Goal: Find contact information: Find contact information

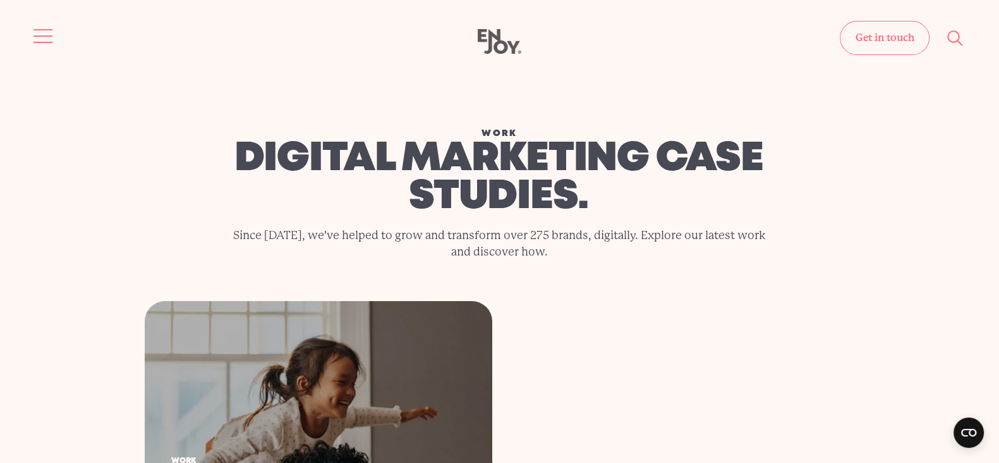
click at [37, 24] on button "Site navigation" at bounding box center [43, 36] width 27 height 27
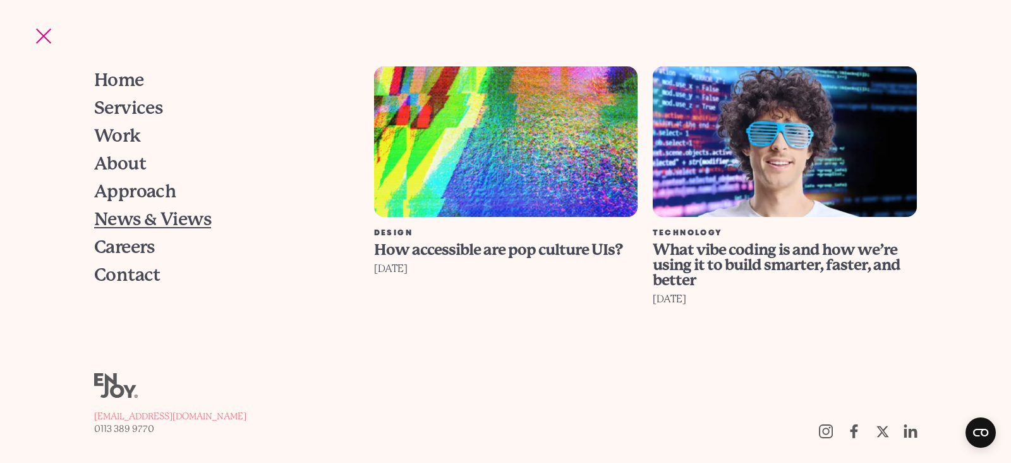
click at [121, 215] on span "News & Views" at bounding box center [152, 219] width 117 height 18
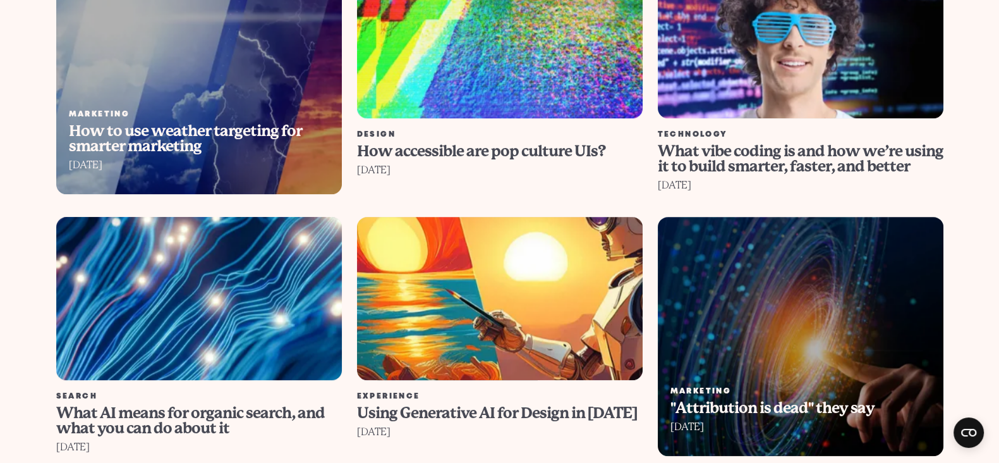
scroll to position [1343, 0]
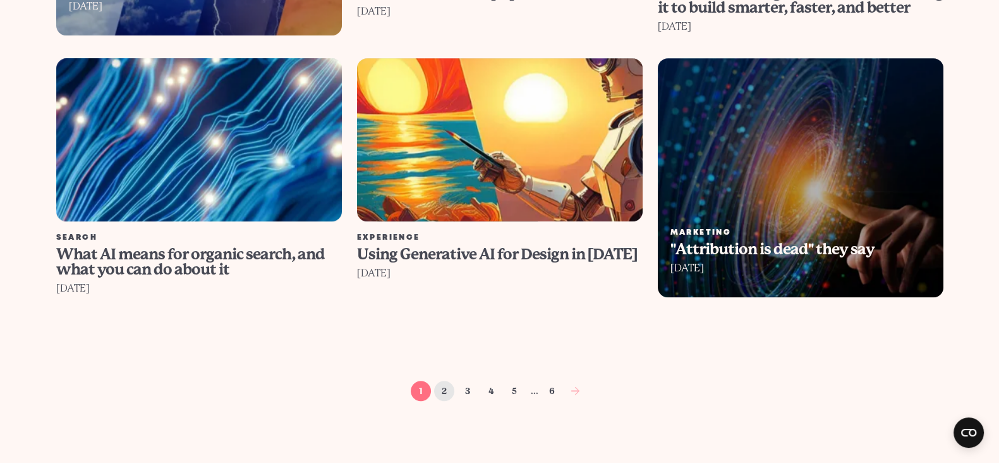
click at [445, 381] on link "2" at bounding box center [444, 391] width 20 height 20
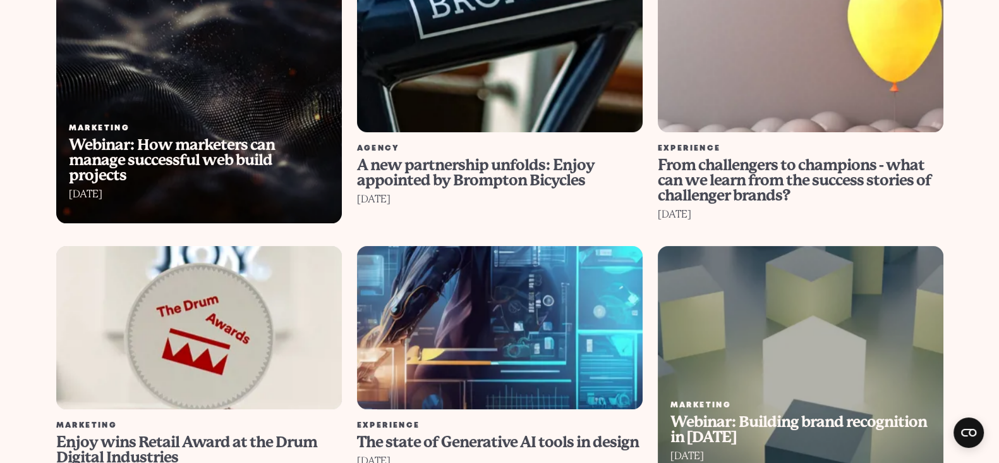
scroll to position [869, 0]
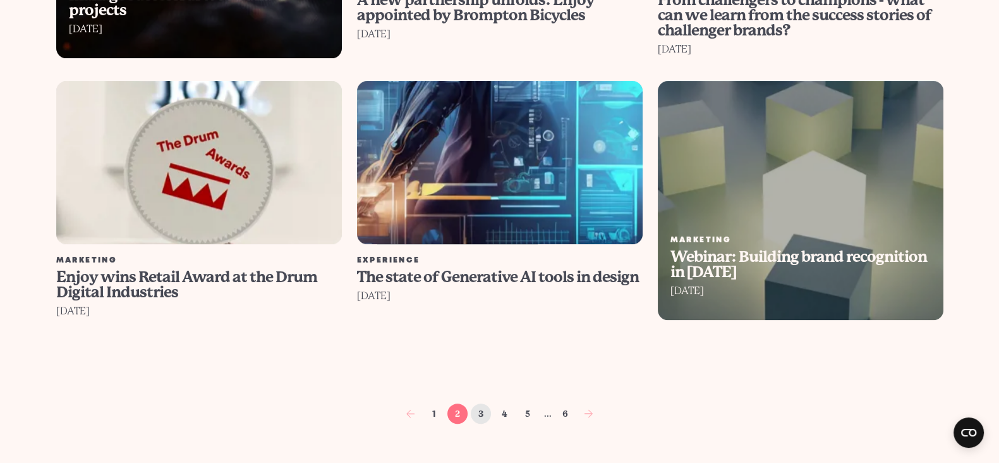
click at [485, 403] on link "3" at bounding box center [481, 413] width 20 height 20
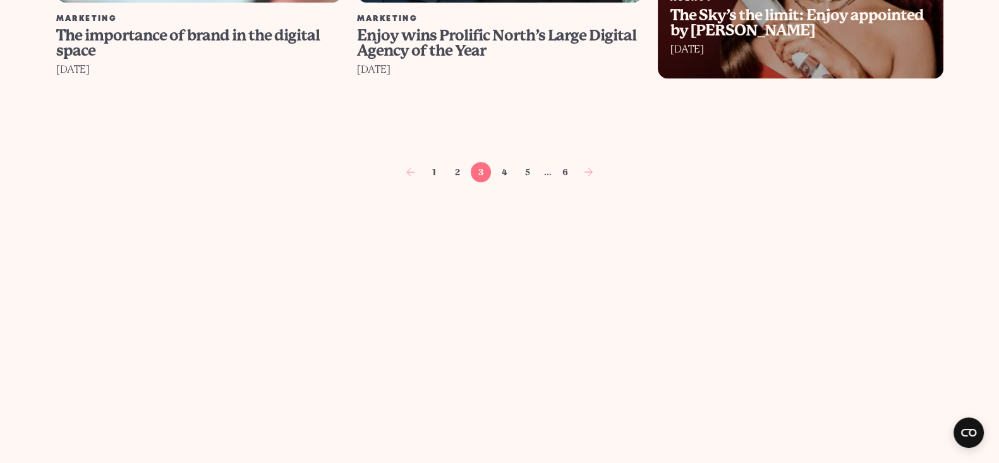
scroll to position [1185, 0]
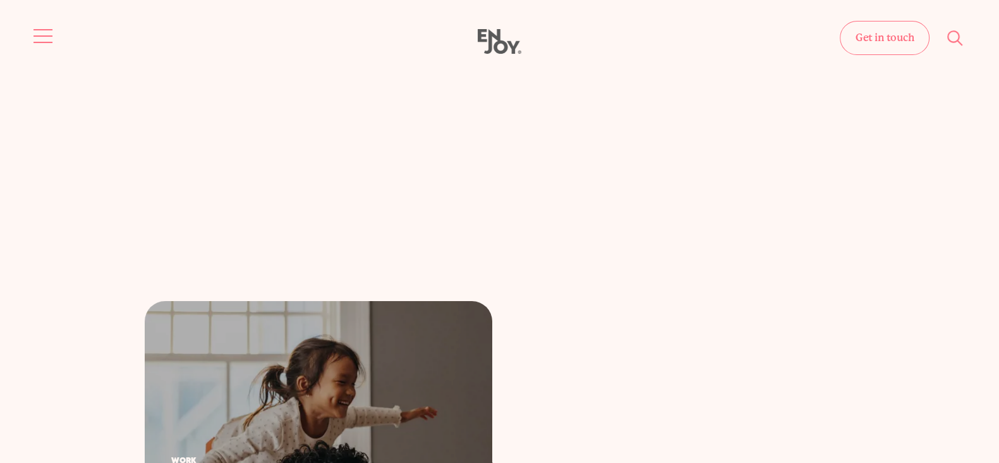
click at [46, 35] on span "Site navigation" at bounding box center [43, 35] width 19 height 1
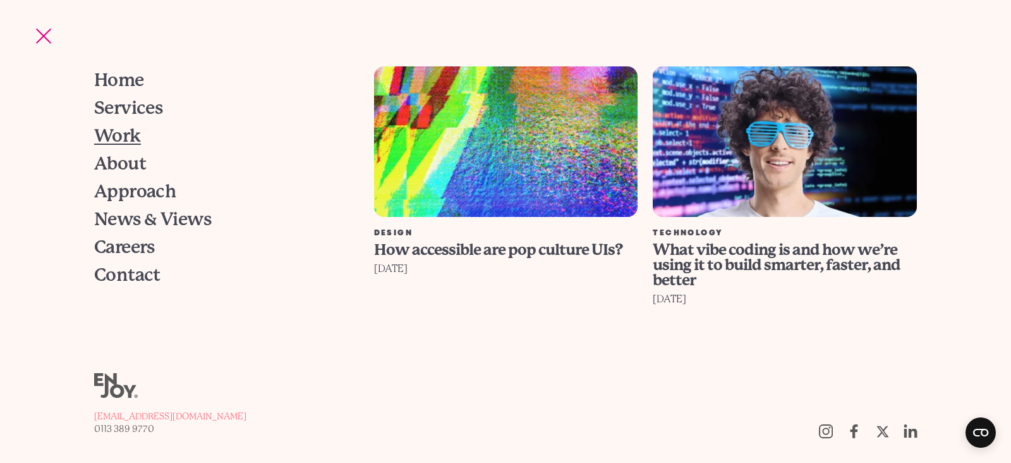
click at [128, 134] on span "Work" at bounding box center [117, 136] width 47 height 18
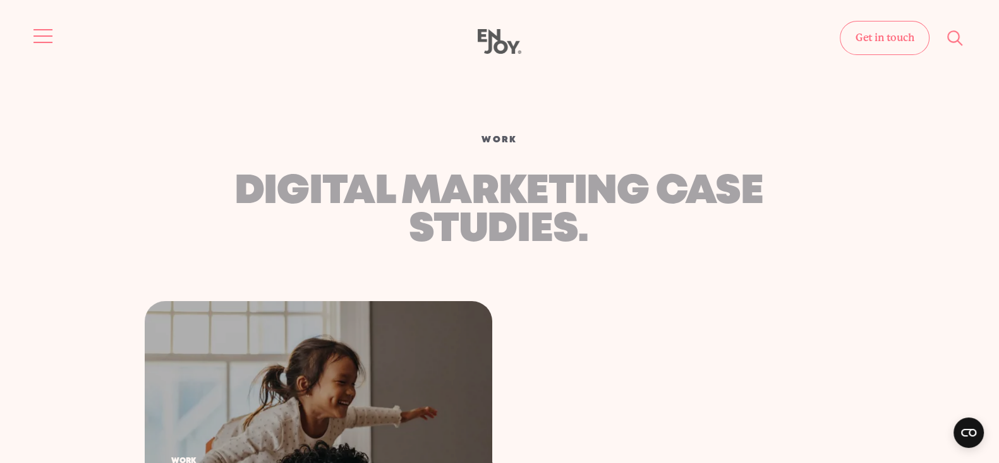
click at [48, 38] on button "Site navigation" at bounding box center [43, 36] width 27 height 27
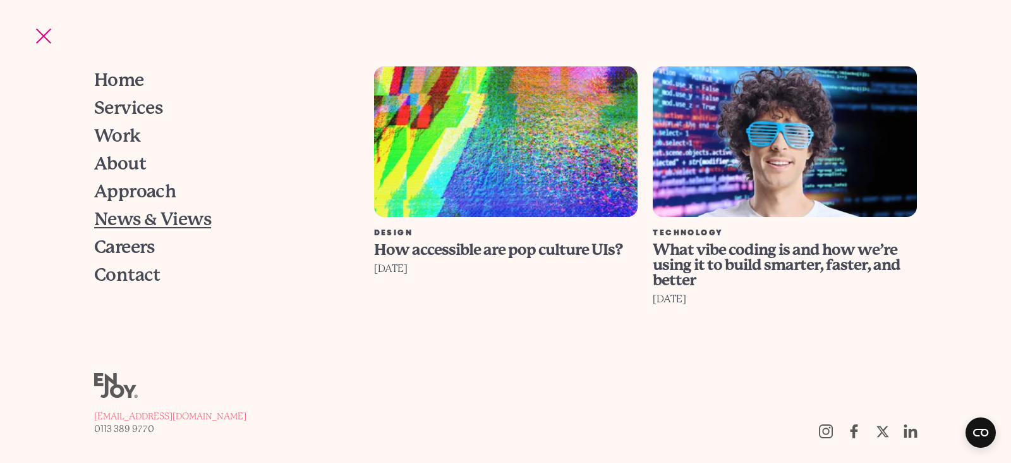
click at [131, 213] on span "News & Views" at bounding box center [152, 219] width 117 height 18
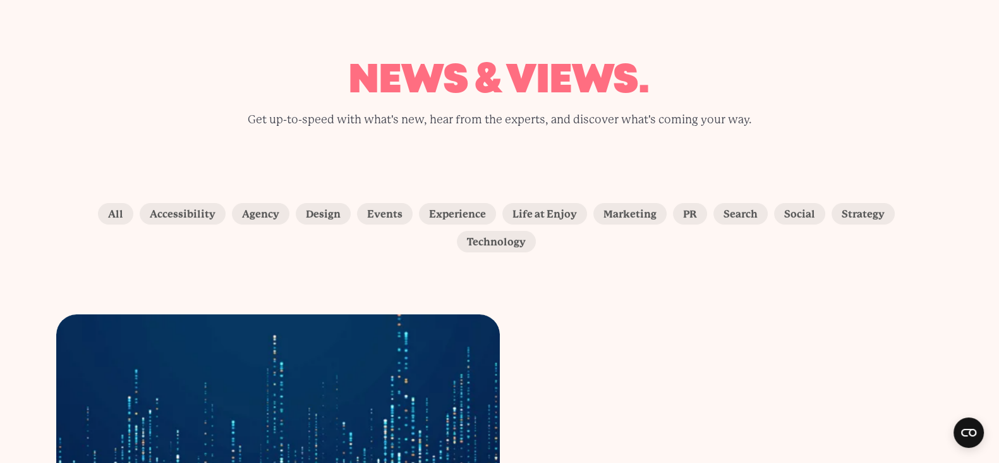
scroll to position [237, 0]
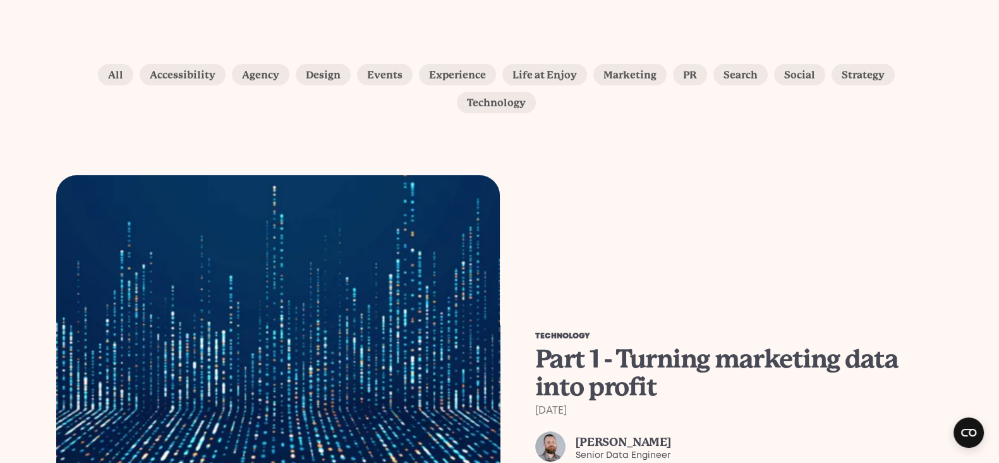
click at [441, 272] on img at bounding box center [278, 397] width 466 height 466
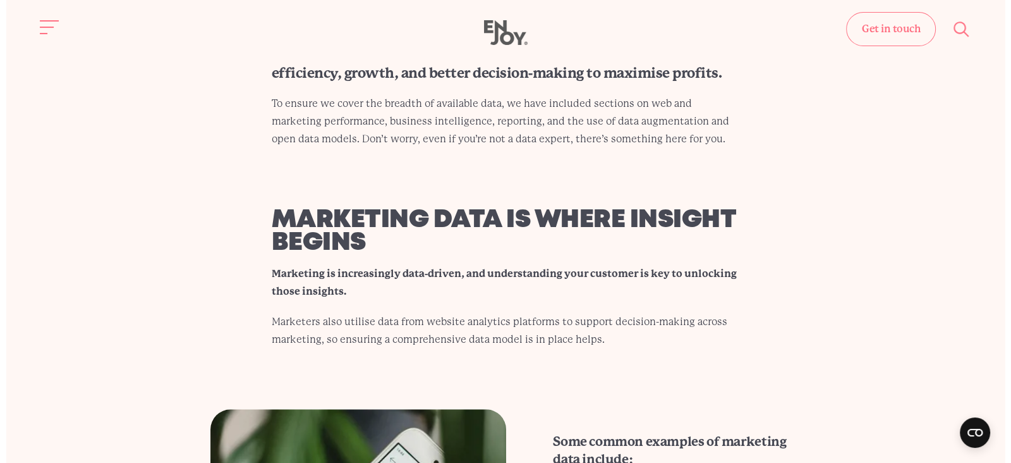
scroll to position [474, 0]
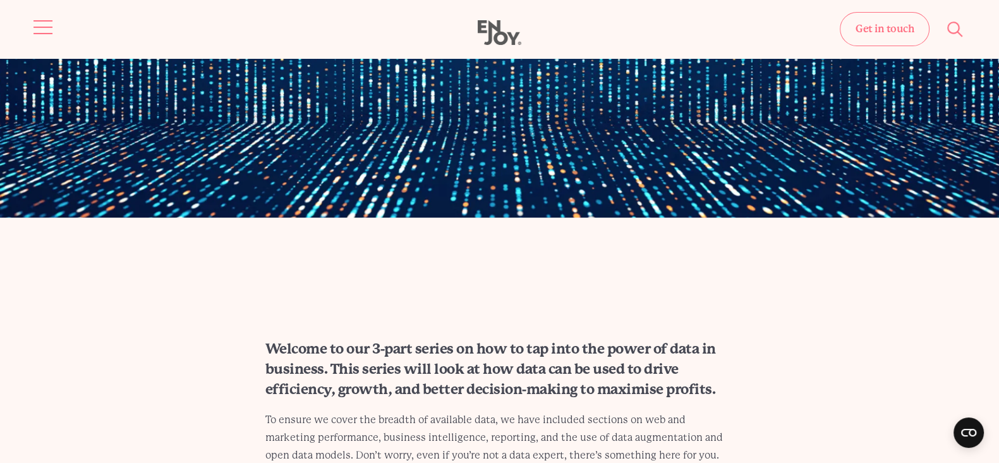
click at [39, 23] on button "Site navigation" at bounding box center [43, 27] width 27 height 27
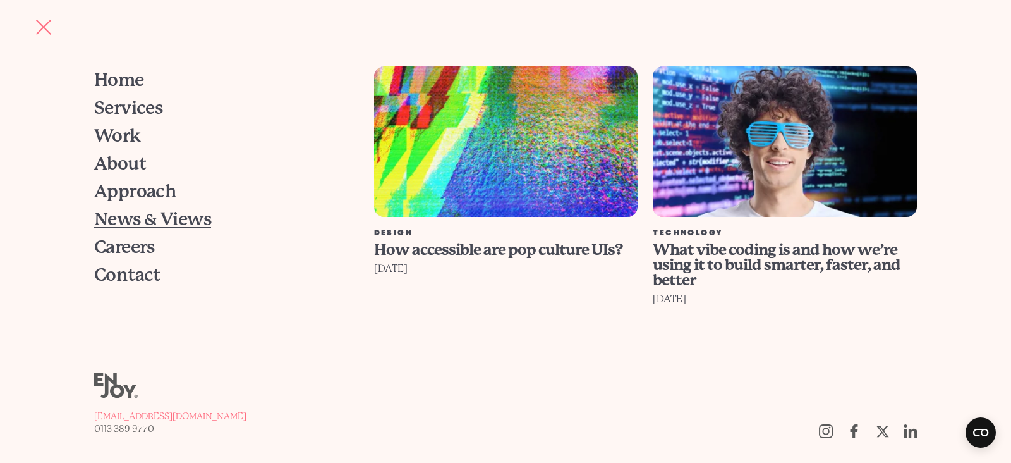
click at [125, 217] on span "News & Views" at bounding box center [152, 219] width 117 height 18
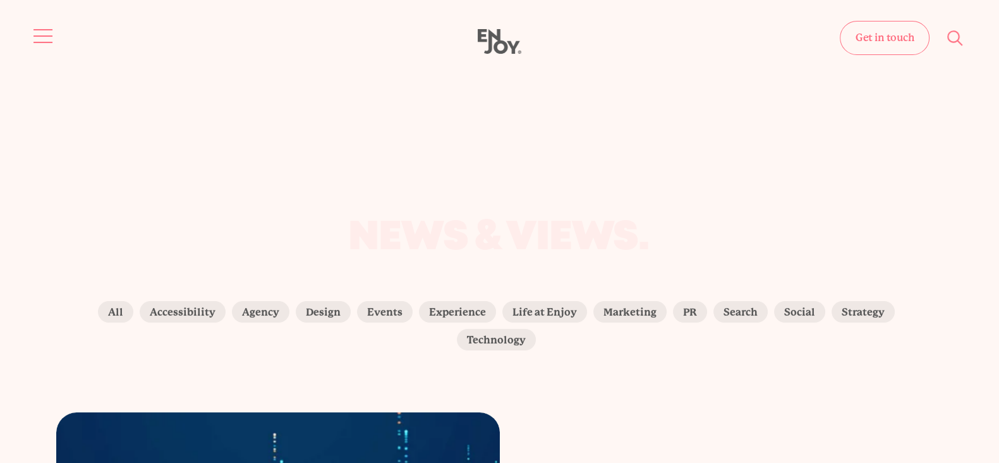
click at [34, 26] on button "Site navigation" at bounding box center [43, 36] width 27 height 27
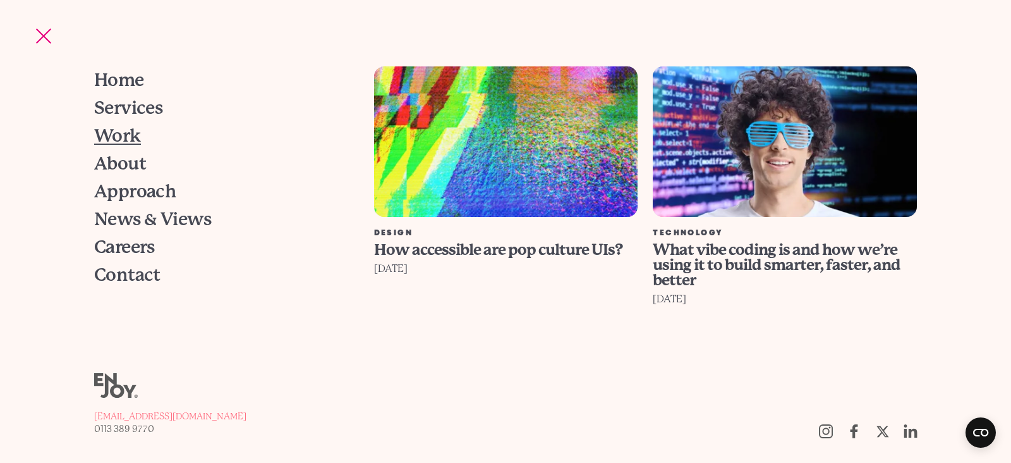
click at [133, 131] on span "Work" at bounding box center [117, 136] width 47 height 18
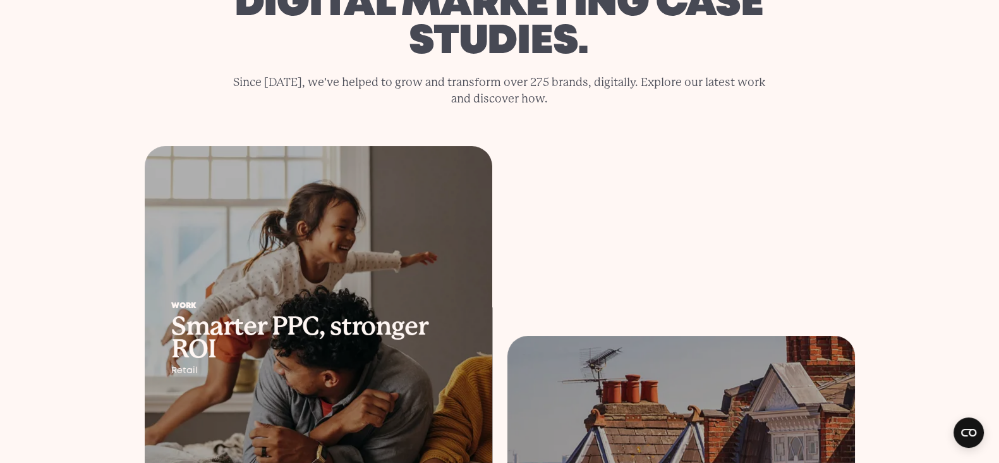
scroll to position [395, 0]
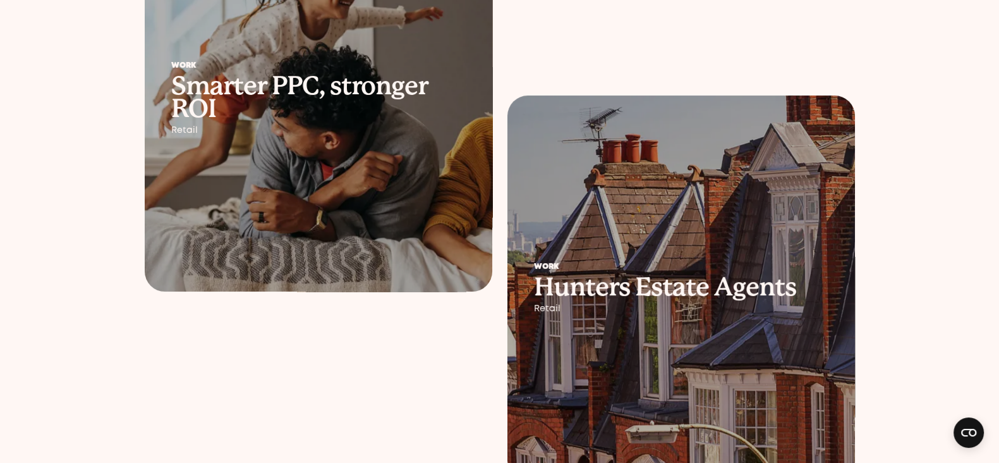
click at [415, 176] on div at bounding box center [319, 99] width 348 height 386
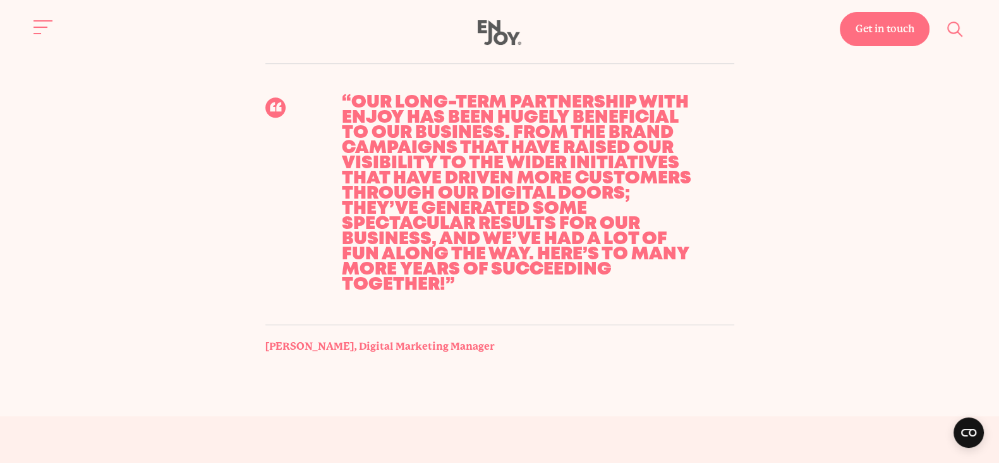
scroll to position [1264, 0]
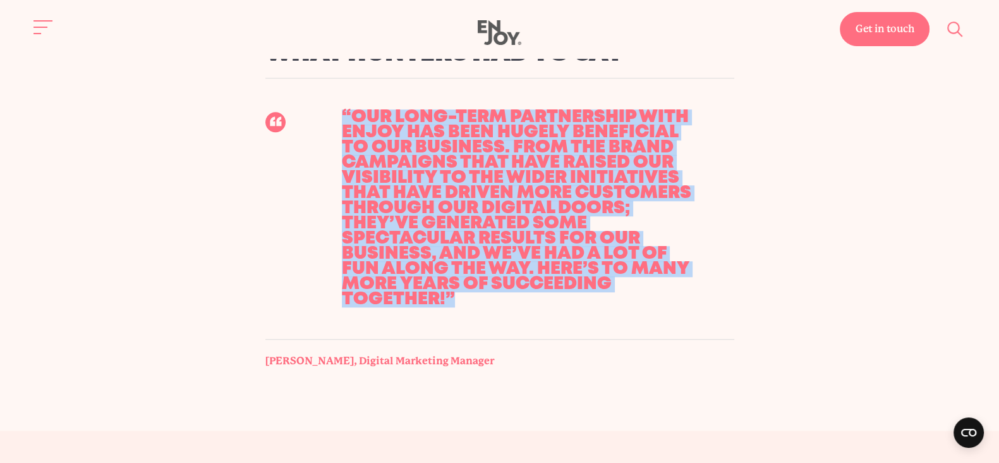
drag, startPoint x: 477, startPoint y: 297, endPoint x: 344, endPoint y: 120, distance: 221.6
click at [344, 120] on div "“Our long-term partnership with Enjoy has been hugely beneficial to our busines…" at bounding box center [523, 208] width 423 height 260
copy div "“Our long-term partnership with Enjoy has been hugely beneficial to our busines…"
drag, startPoint x: 910, startPoint y: 38, endPoint x: 875, endPoint y: 37, distance: 34.2
click at [910, 38] on link "Get in touch" at bounding box center [885, 29] width 90 height 34
